Goal: Navigation & Orientation: Go to known website

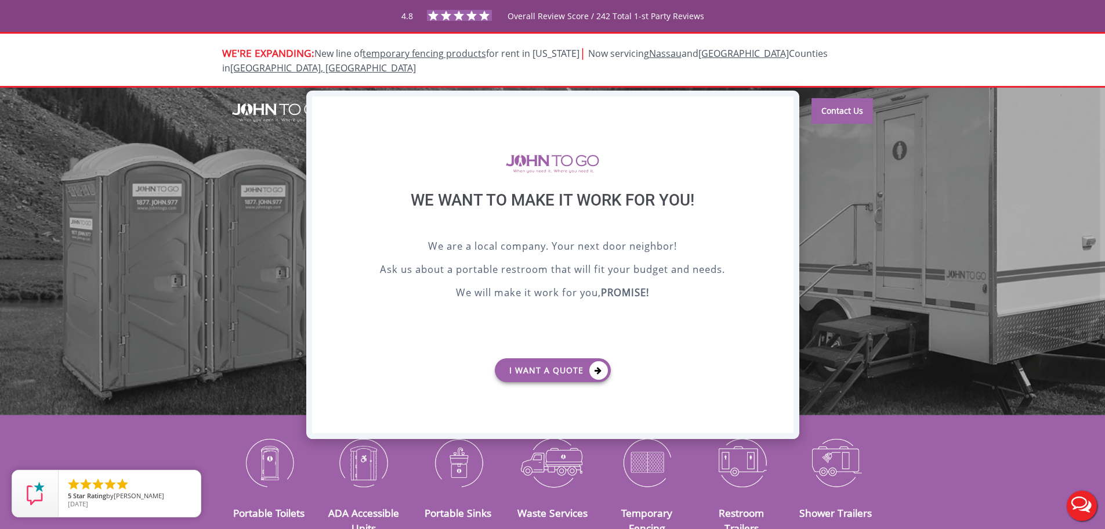
click at [786, 105] on div "X" at bounding box center [784, 106] width 18 height 20
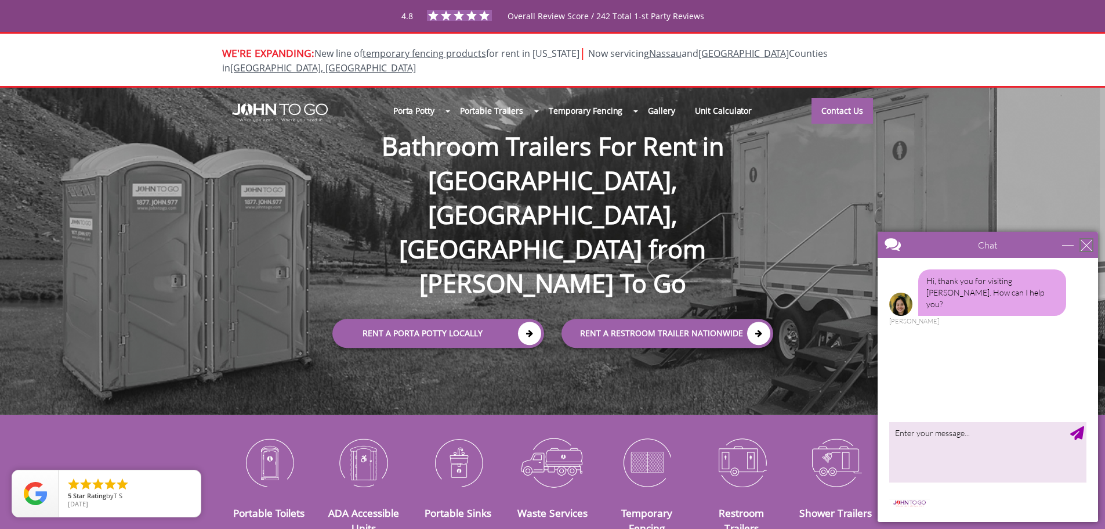
click at [1087, 242] on div "close" at bounding box center [1087, 245] width 12 height 12
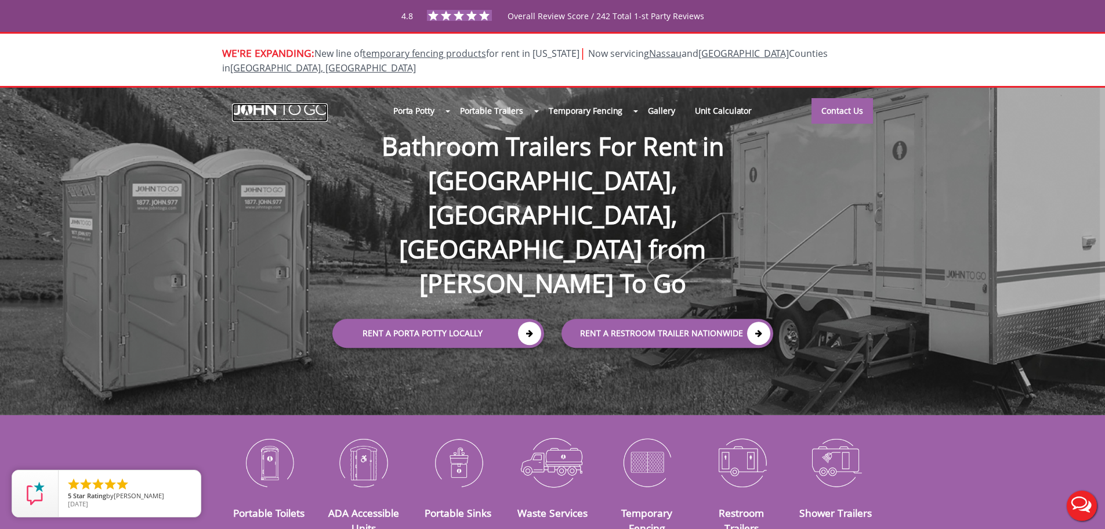
click at [306, 103] on img at bounding box center [280, 112] width 96 height 19
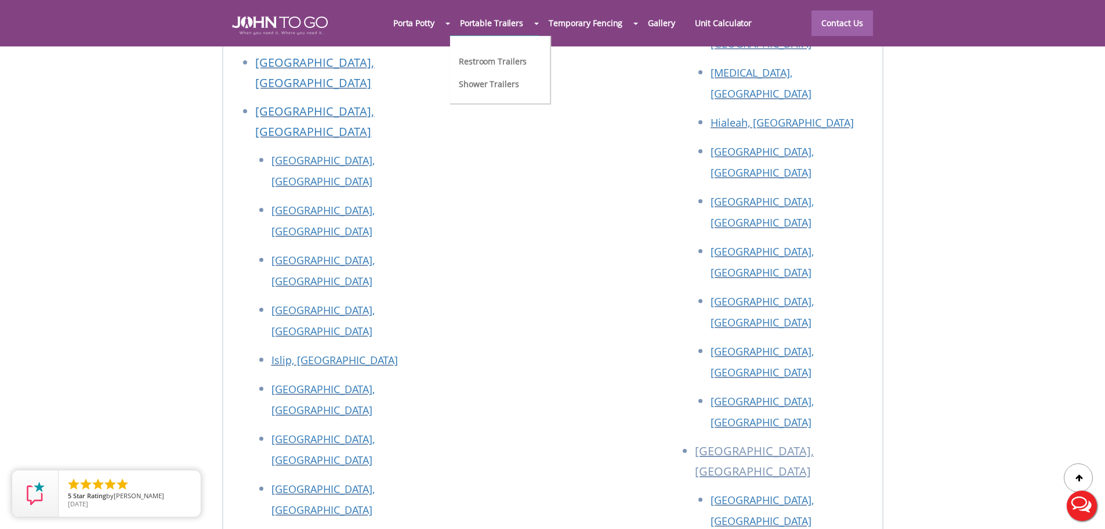
scroll to position [5218, 0]
